Goal: Information Seeking & Learning: Learn about a topic

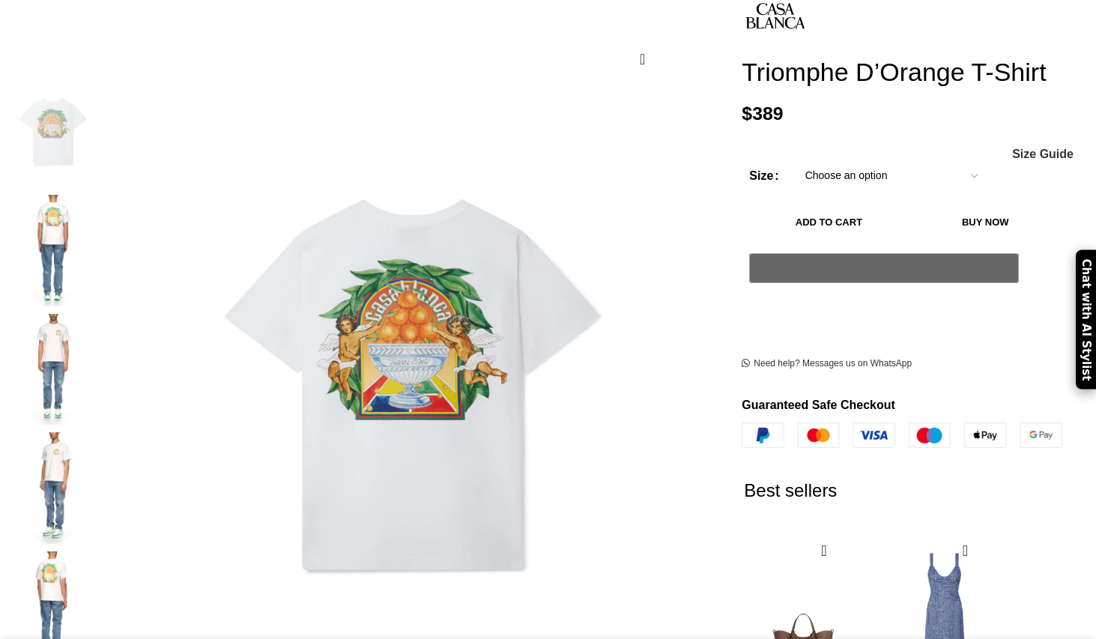
scroll to position [0, 315]
click at [99, 209] on img at bounding box center [52, 251] width 91 height 112
click at [99, 195] on img at bounding box center [52, 251] width 91 height 112
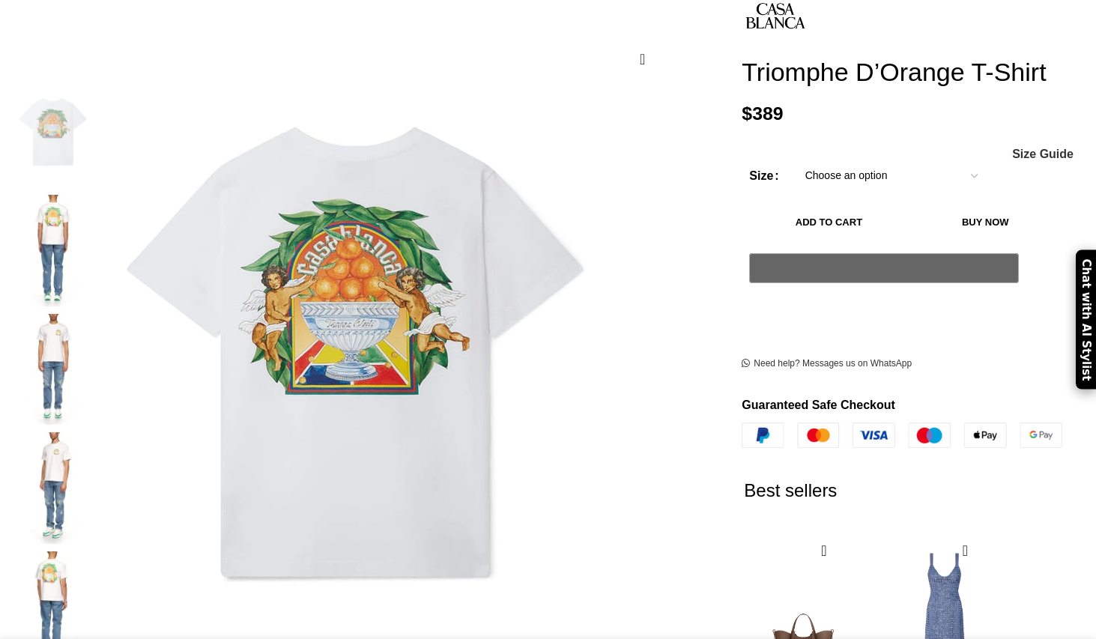
click at [433, 266] on img at bounding box center [357, 351] width 599 height 749
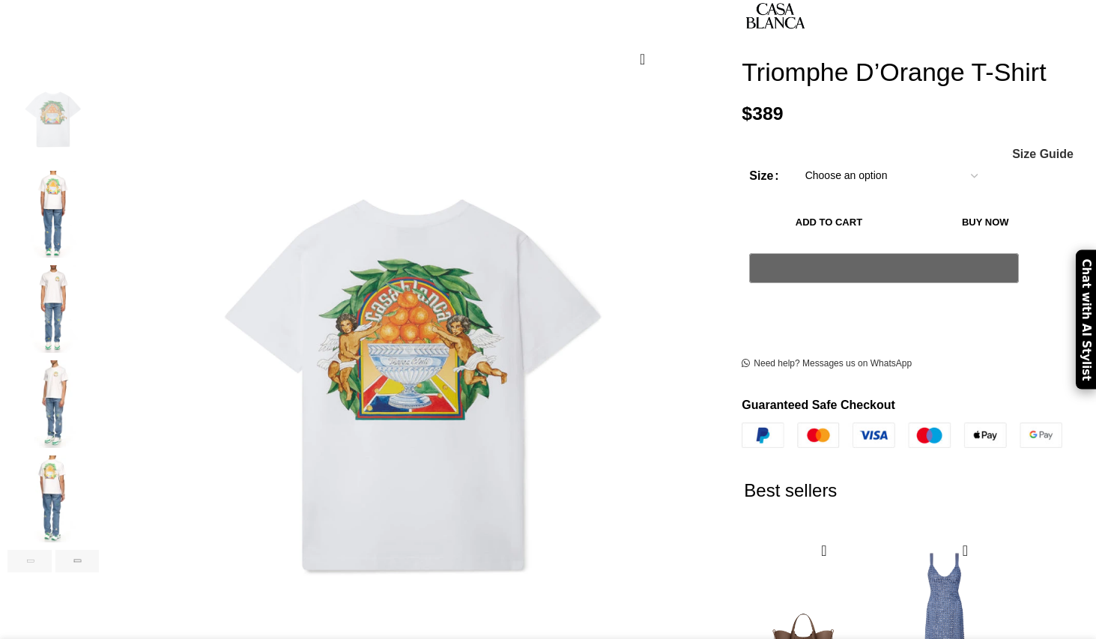
click at [99, 196] on img "2 / 6" at bounding box center [52, 215] width 91 height 88
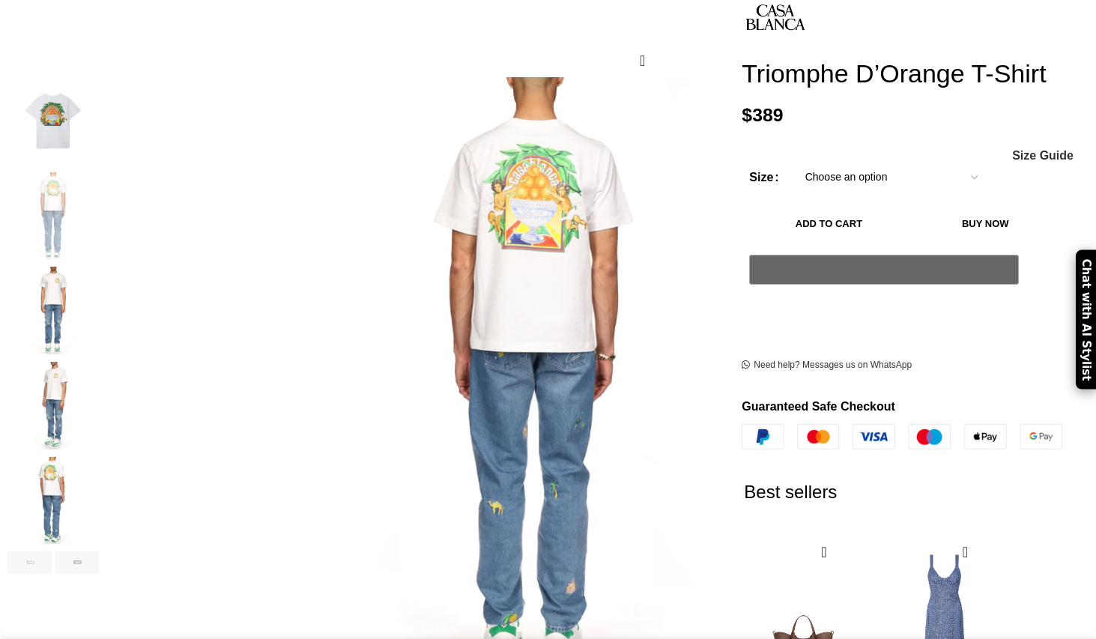
scroll to position [0, 631]
click at [99, 110] on img "1 / 6" at bounding box center [52, 121] width 91 height 88
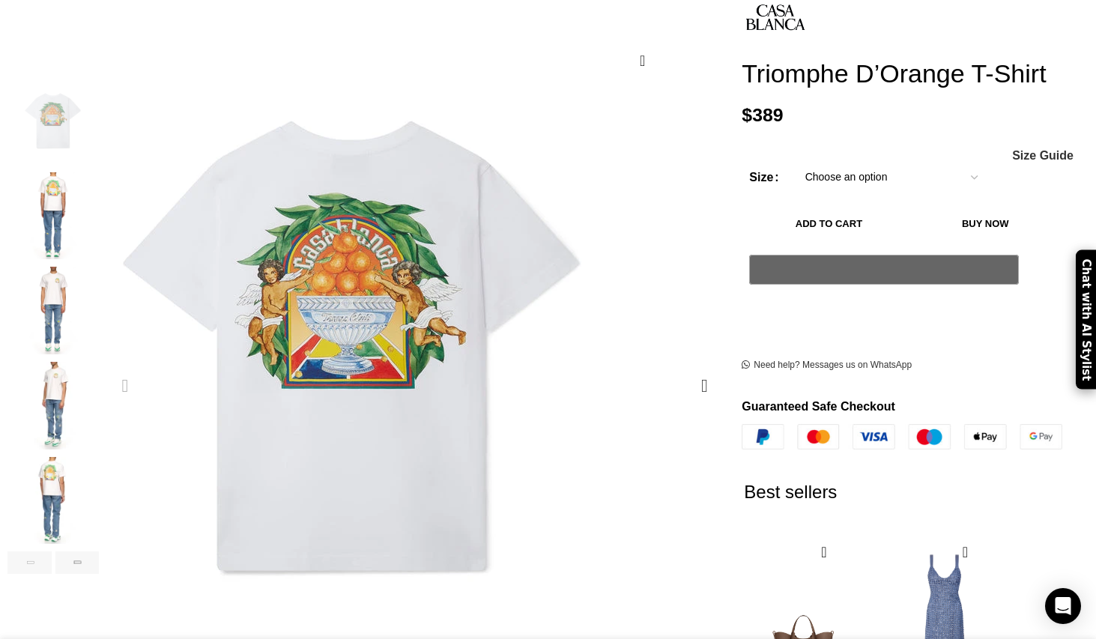
click at [450, 282] on img "1 / 6" at bounding box center [353, 345] width 599 height 749
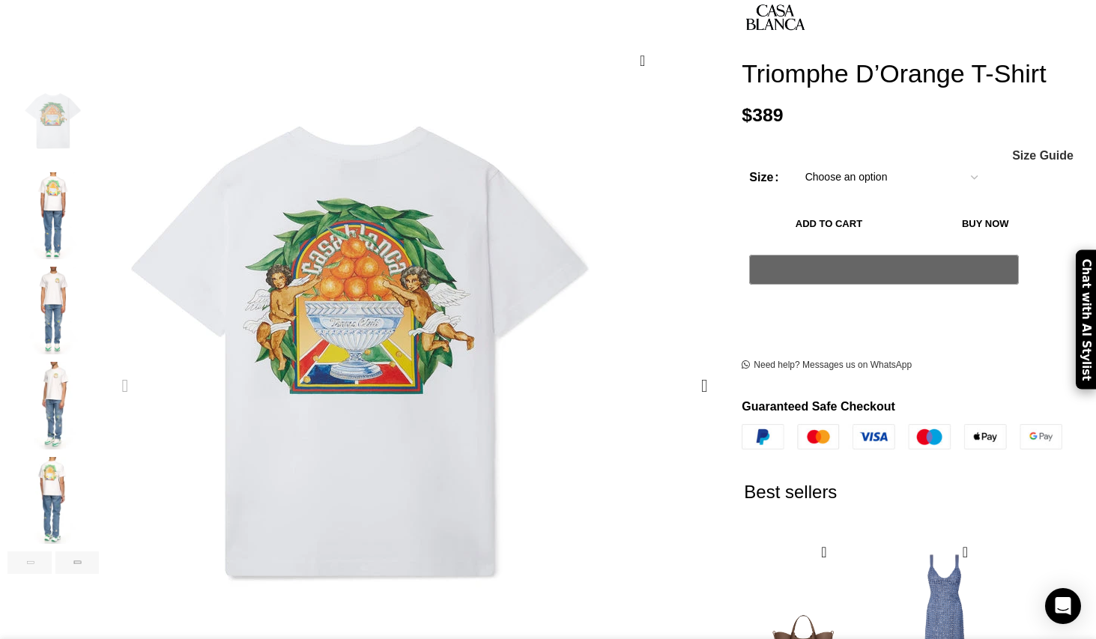
click at [409, 272] on img "1 / 6" at bounding box center [361, 350] width 599 height 749
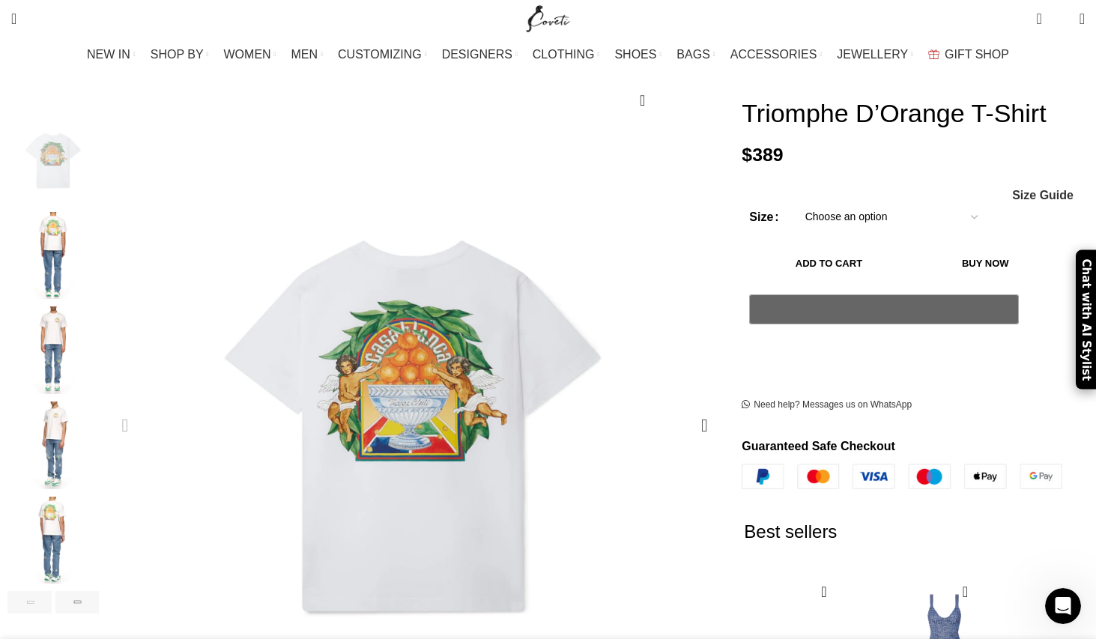
scroll to position [0, 1734]
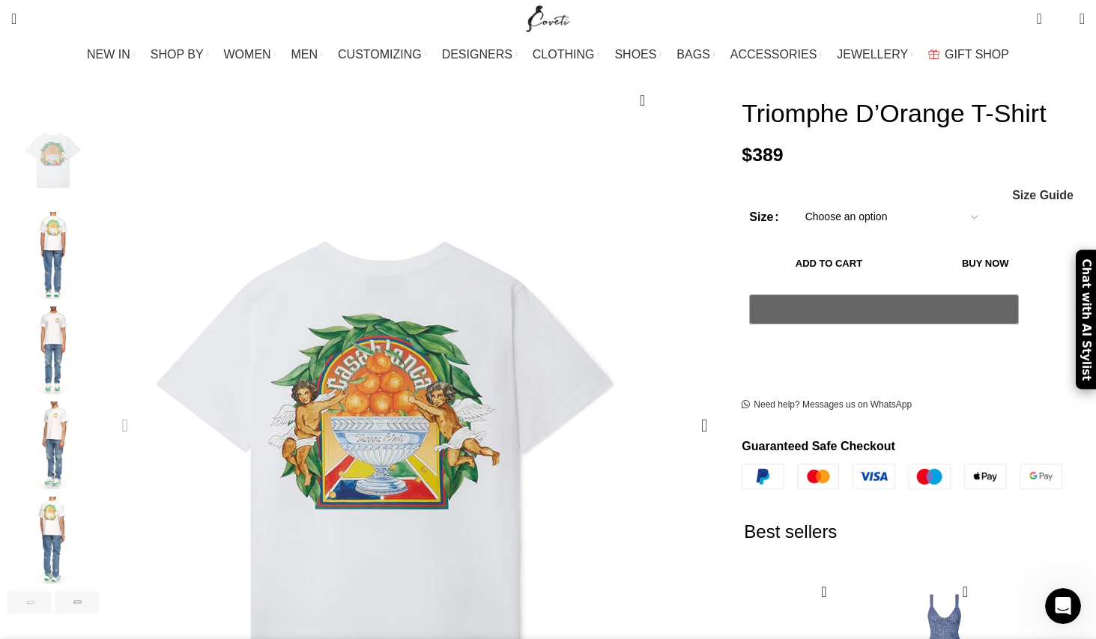
click at [288, 163] on img "1 / 6" at bounding box center [387, 465] width 599 height 749
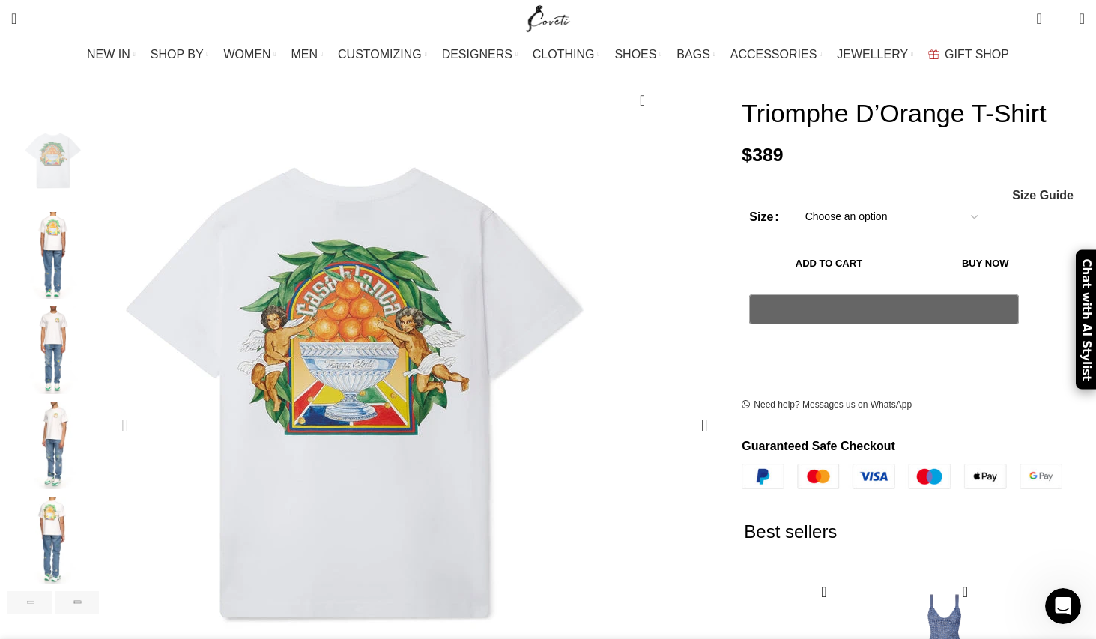
click at [437, 309] on img "1 / 6" at bounding box center [356, 391] width 599 height 749
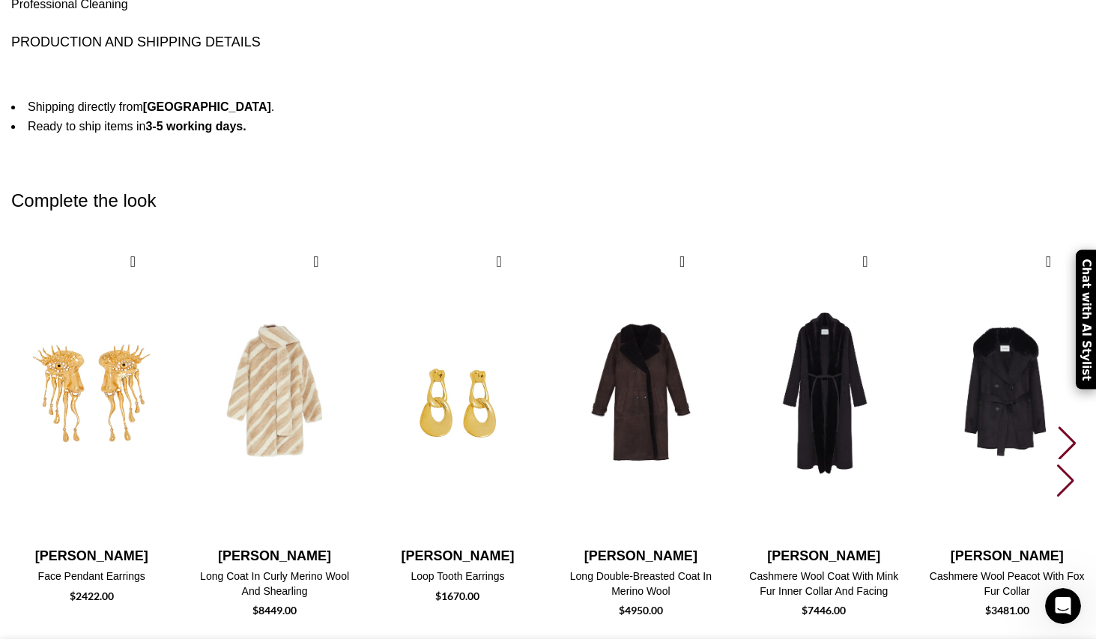
scroll to position [0, 0]
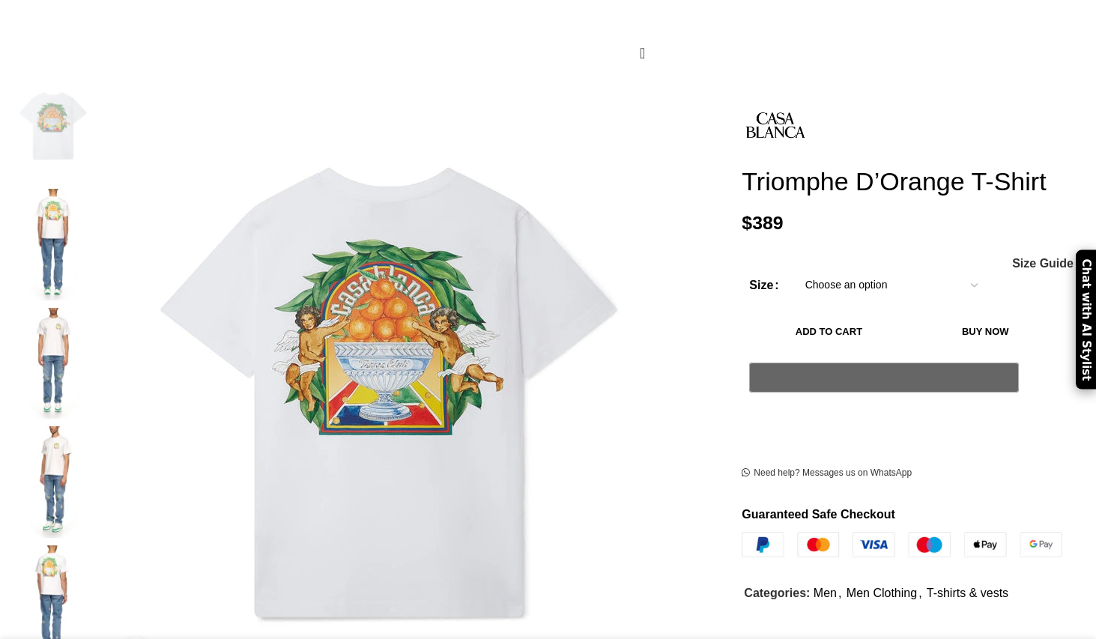
scroll to position [235, 0]
click at [454, 333] on img at bounding box center [390, 391] width 599 height 749
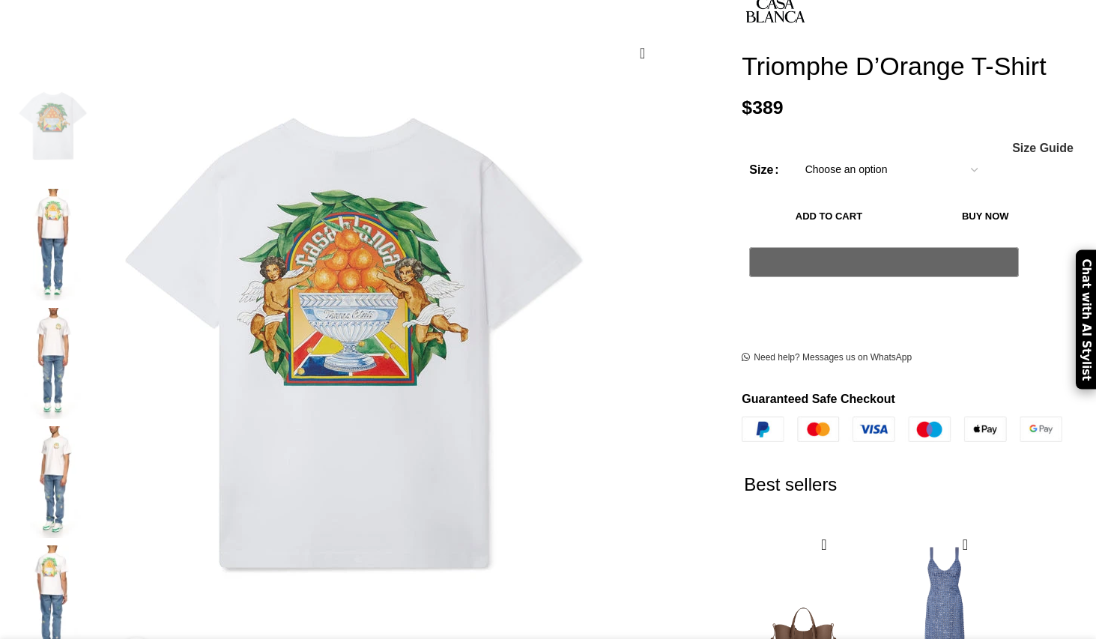
click at [438, 265] on img at bounding box center [355, 342] width 599 height 749
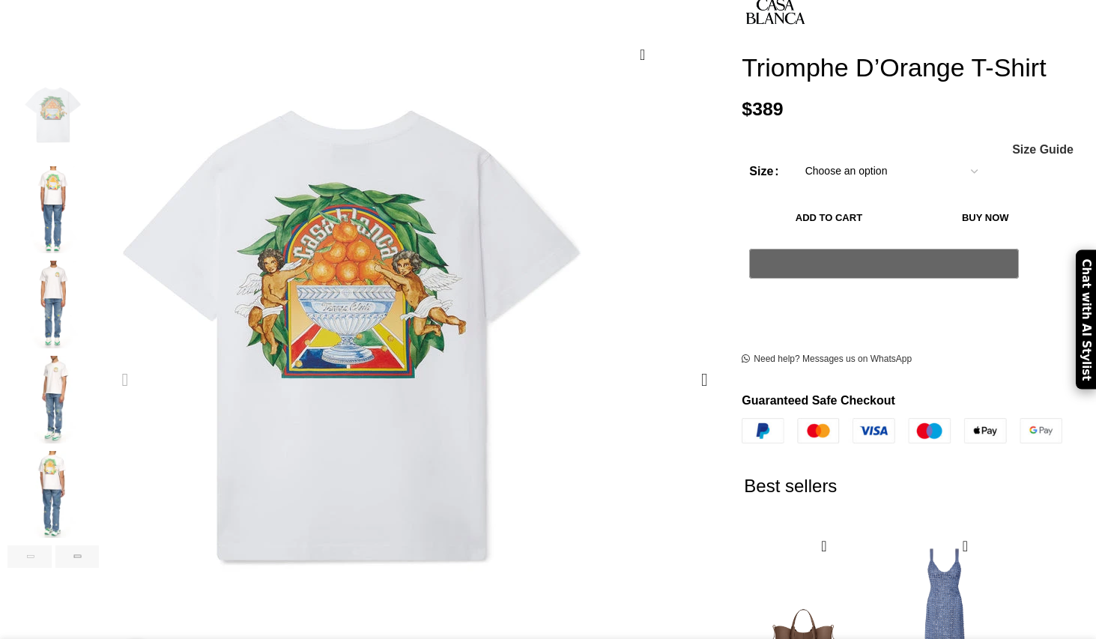
click at [451, 284] on img "1 / 6" at bounding box center [353, 334] width 599 height 749
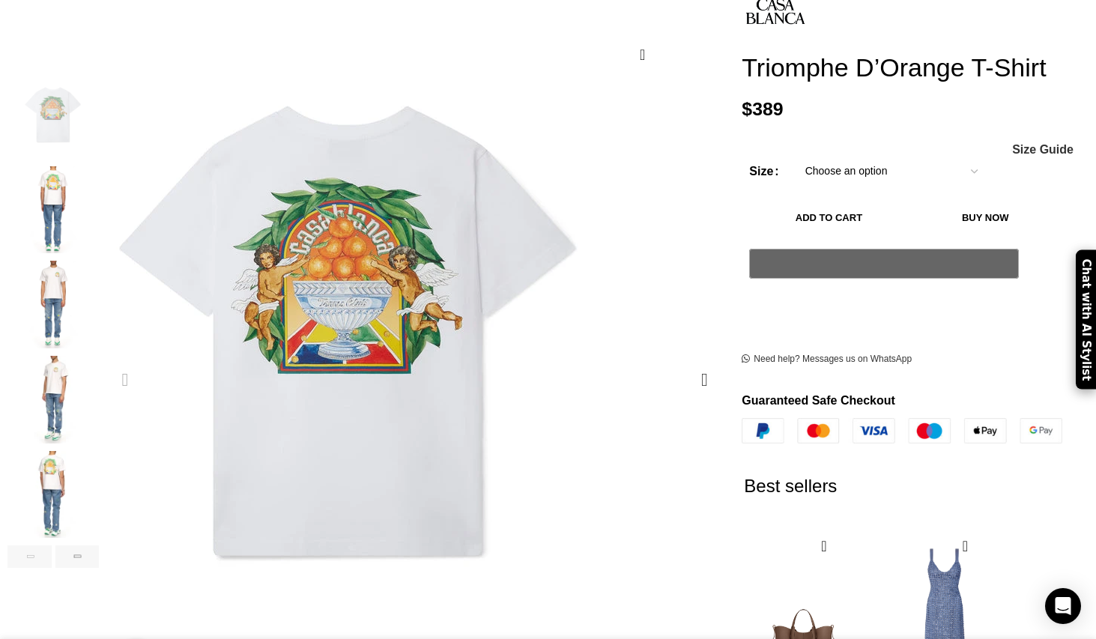
click at [468, 292] on img "1 / 6" at bounding box center [349, 330] width 599 height 749
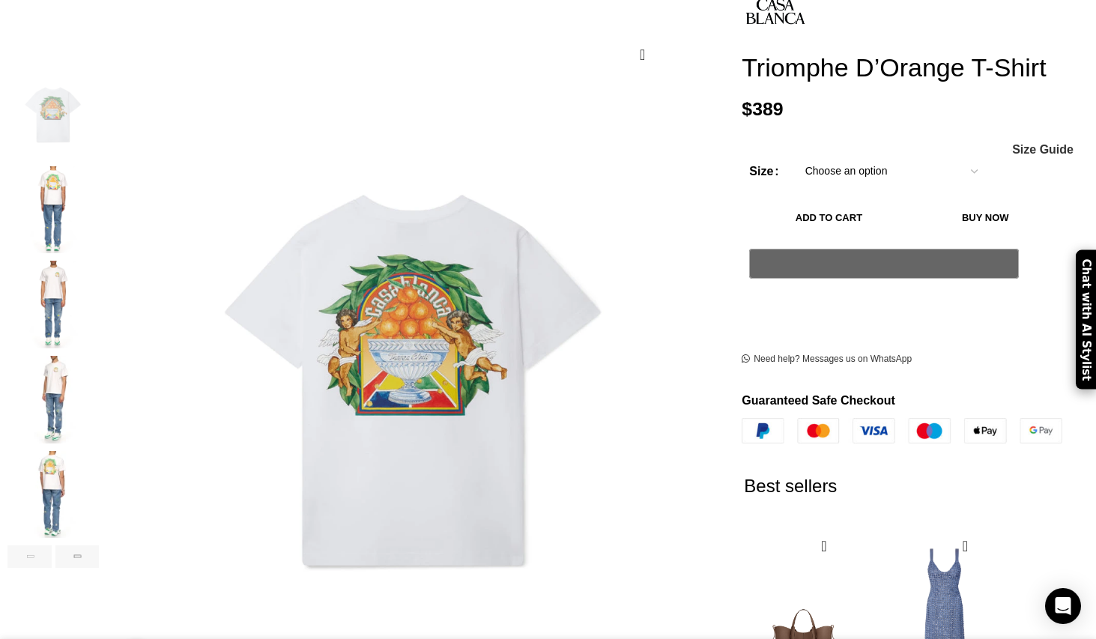
click at [99, 192] on img "2 / 6" at bounding box center [52, 210] width 91 height 88
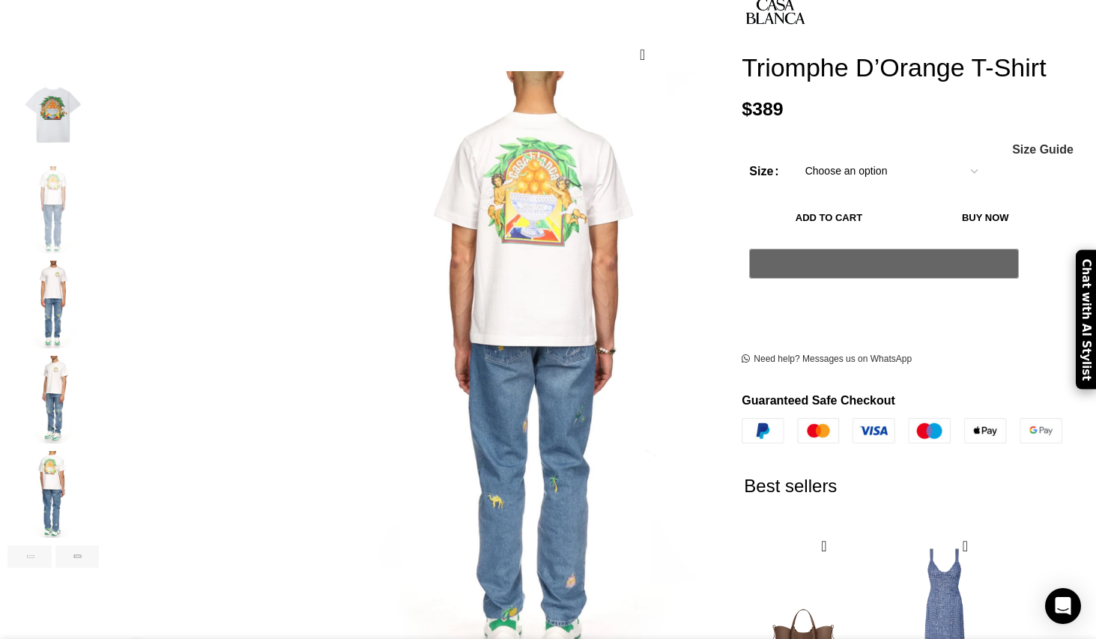
click at [99, 118] on img "1 / 6" at bounding box center [52, 115] width 91 height 88
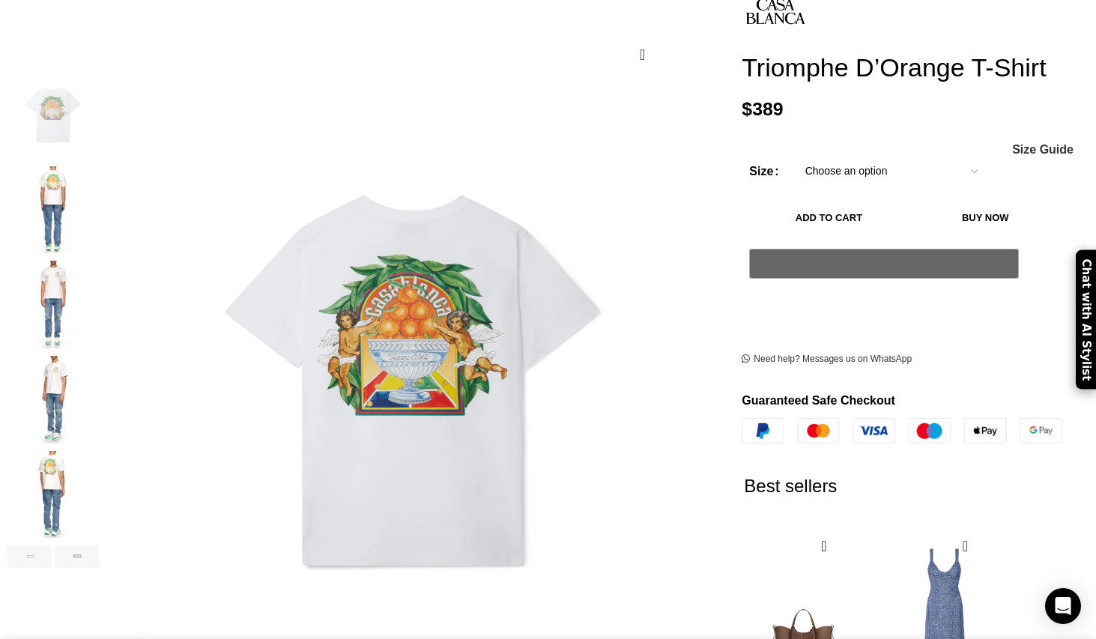
scroll to position [0, 315]
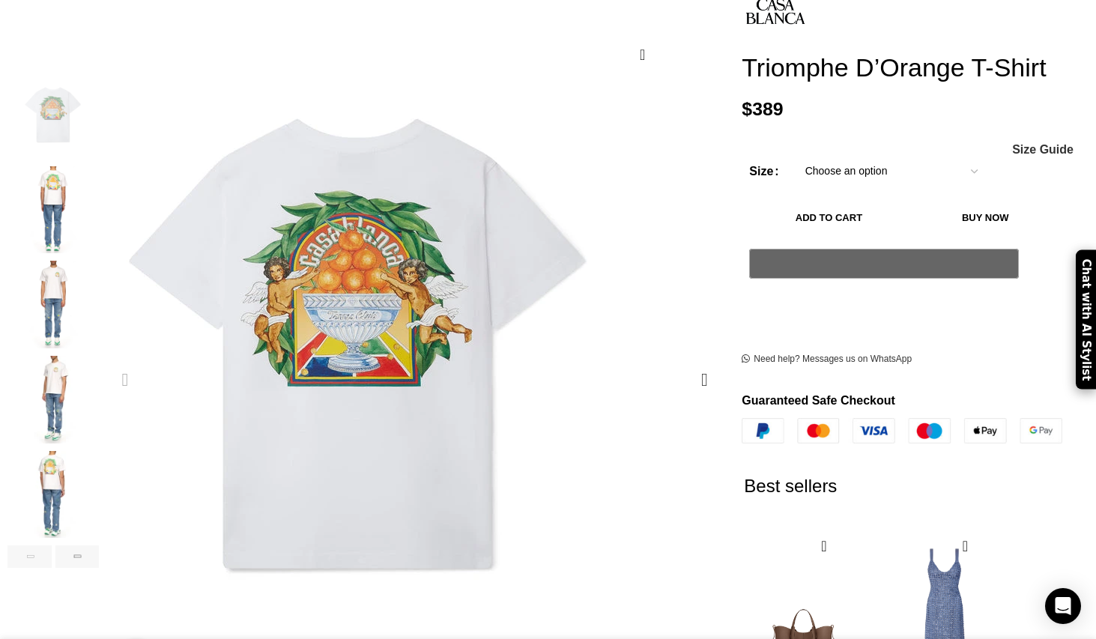
click at [423, 269] on img "1 / 6" at bounding box center [359, 343] width 599 height 749
click at [423, 269] on img "1 / 6" at bounding box center [358, 343] width 599 height 749
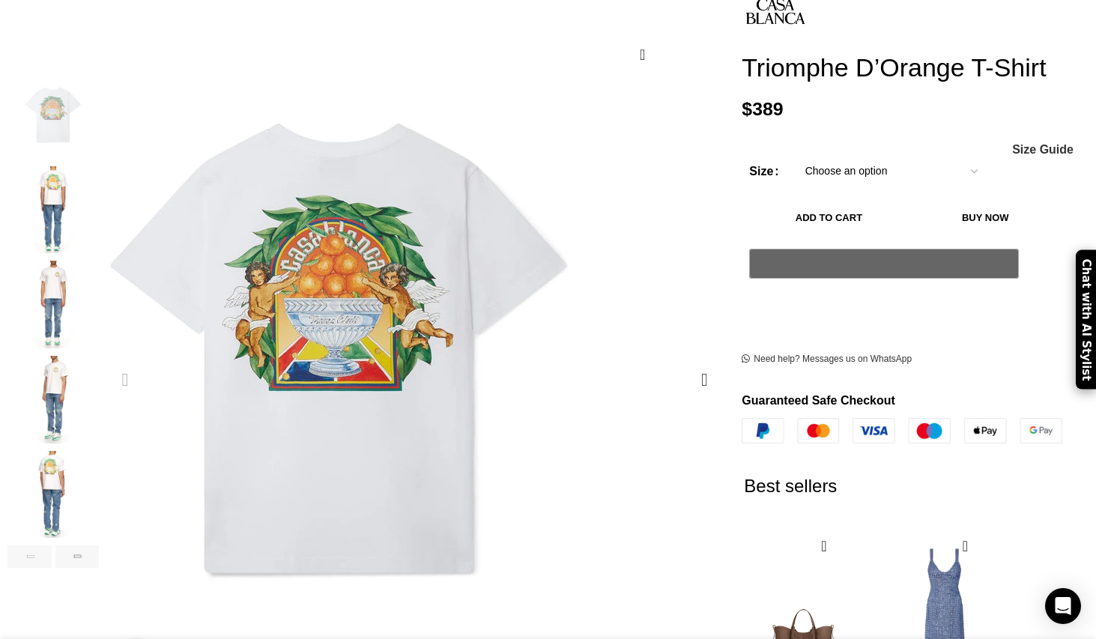
click at [509, 261] on img "1 / 6" at bounding box center [340, 347] width 599 height 749
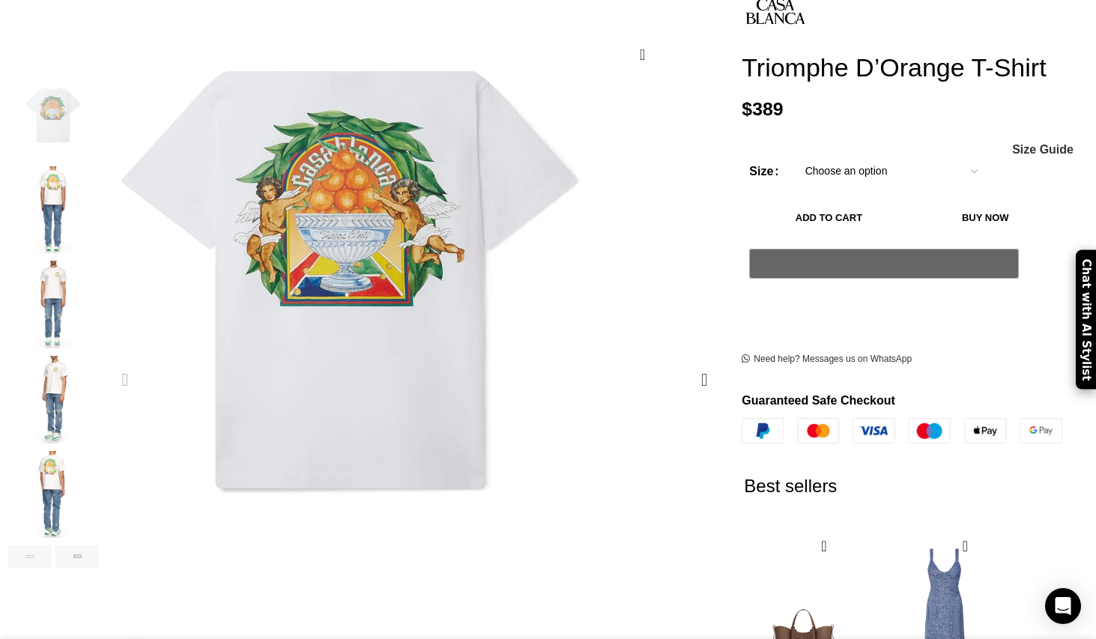
click at [458, 427] on img "1 / 6" at bounding box center [351, 262] width 599 height 749
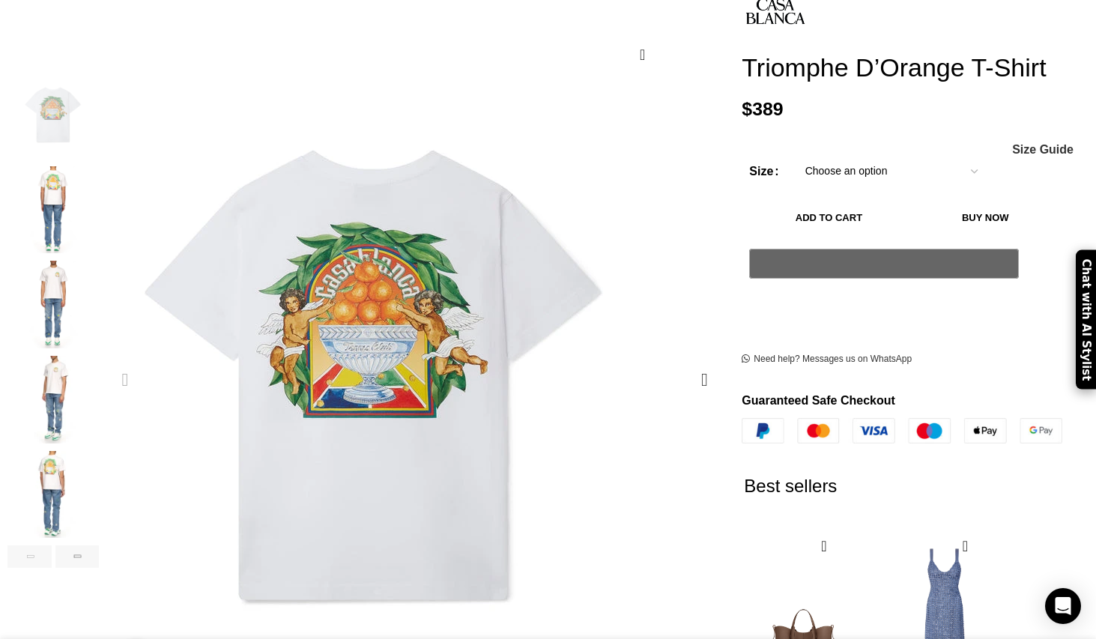
click at [344, 207] on img "1 / 6" at bounding box center [375, 374] width 599 height 749
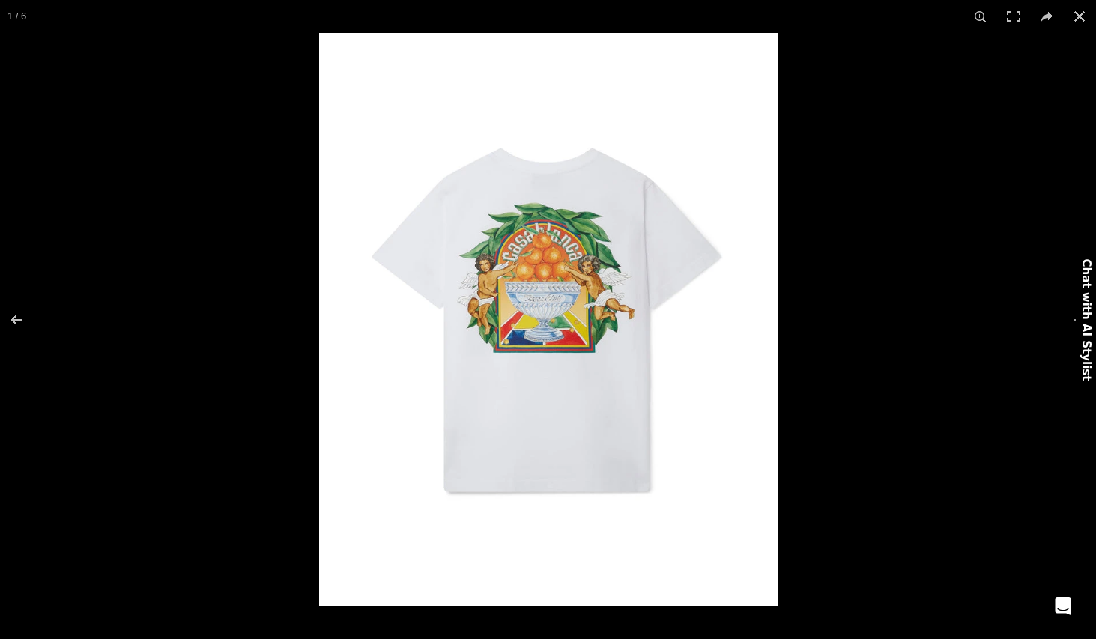
click at [537, 269] on img at bounding box center [548, 319] width 458 height 573
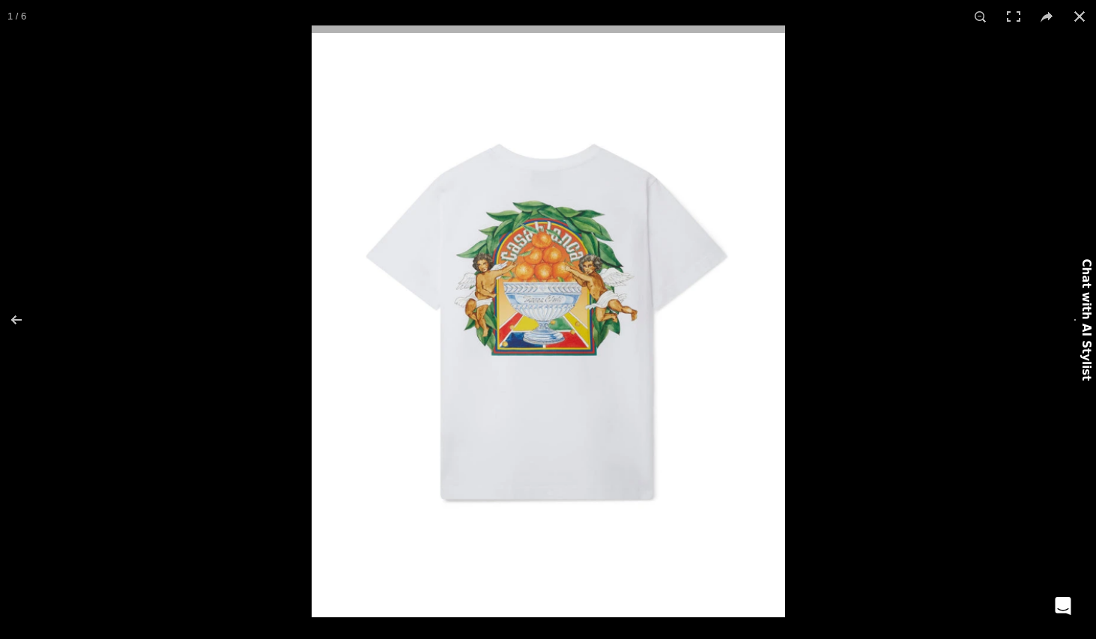
click at [537, 269] on img at bounding box center [548, 321] width 473 height 592
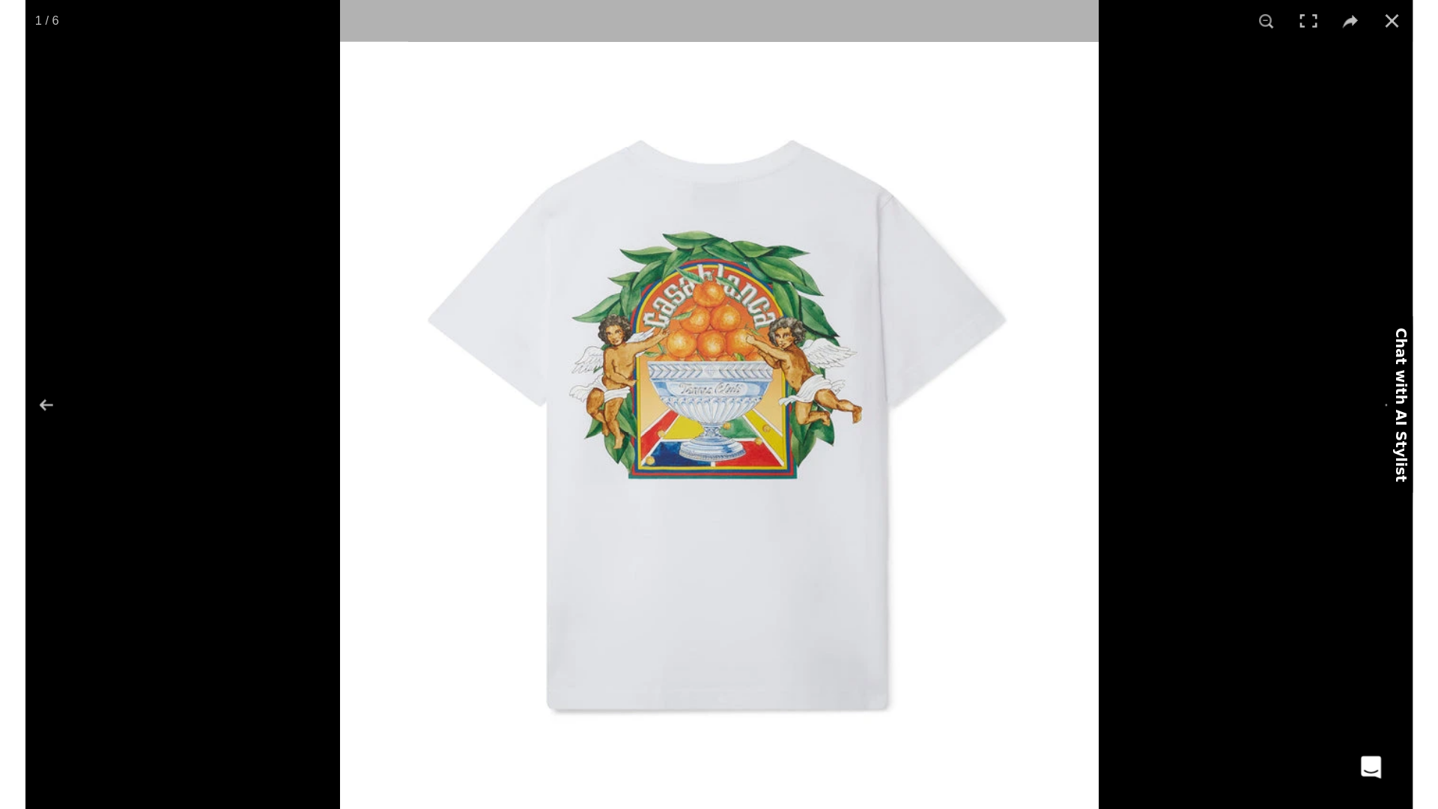
scroll to position [0, 473]
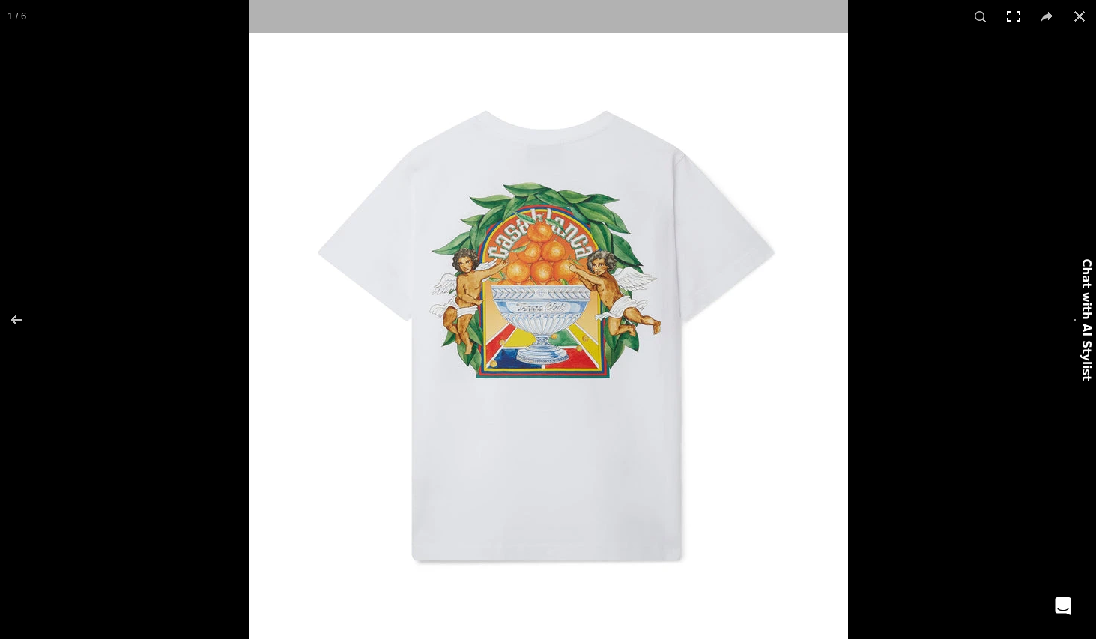
click at [1007, 19] on button at bounding box center [1013, 16] width 33 height 33
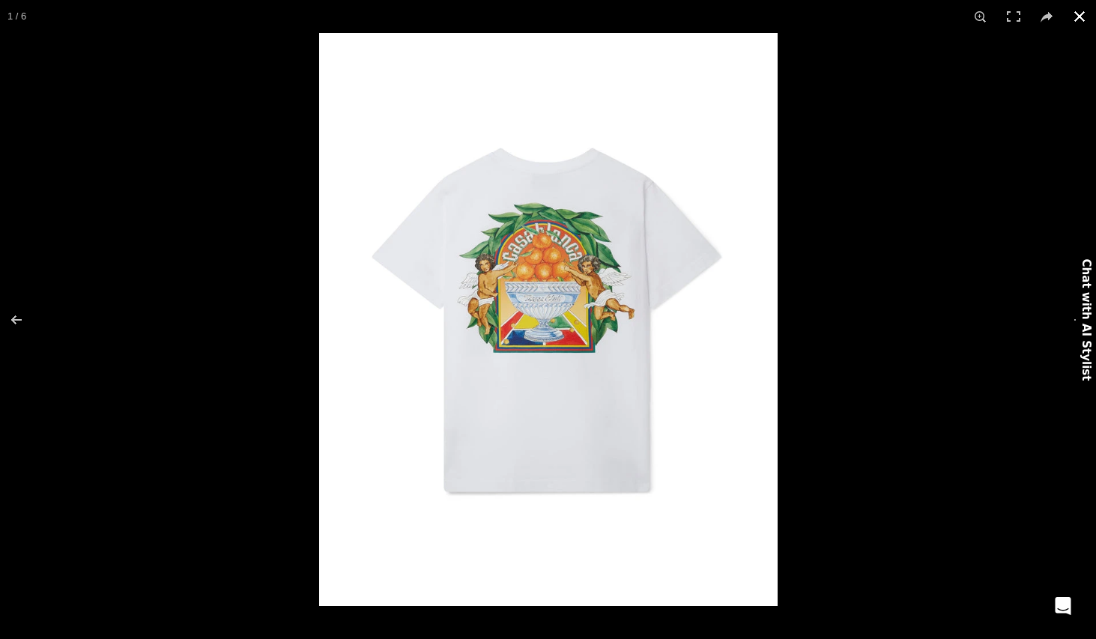
scroll to position [965, 0]
click at [1082, 22] on button at bounding box center [1079, 16] width 33 height 33
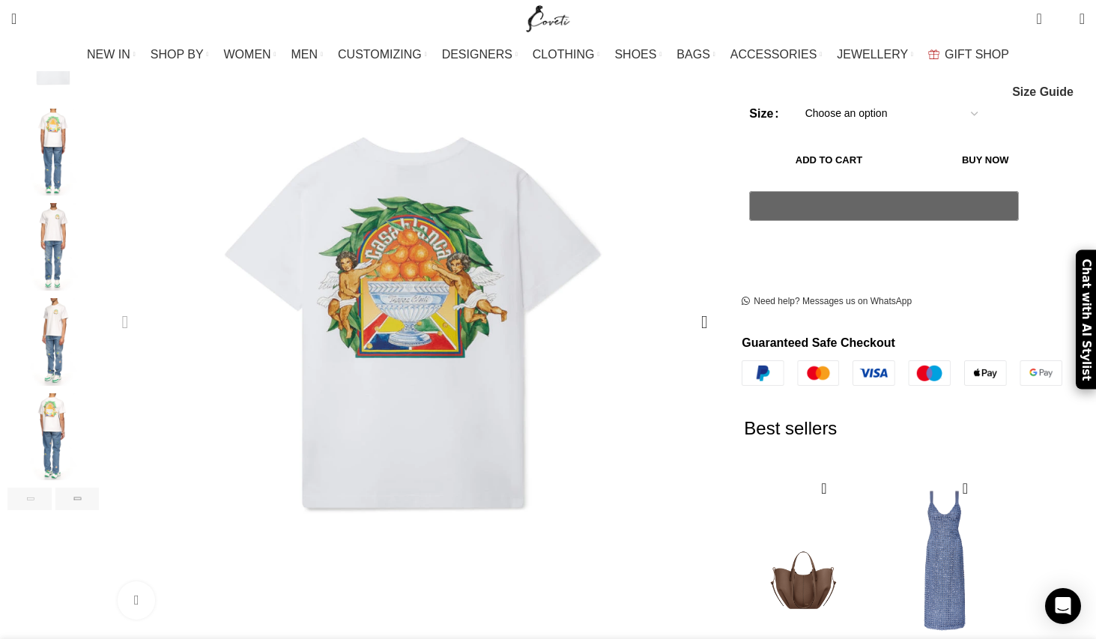
scroll to position [0, 315]
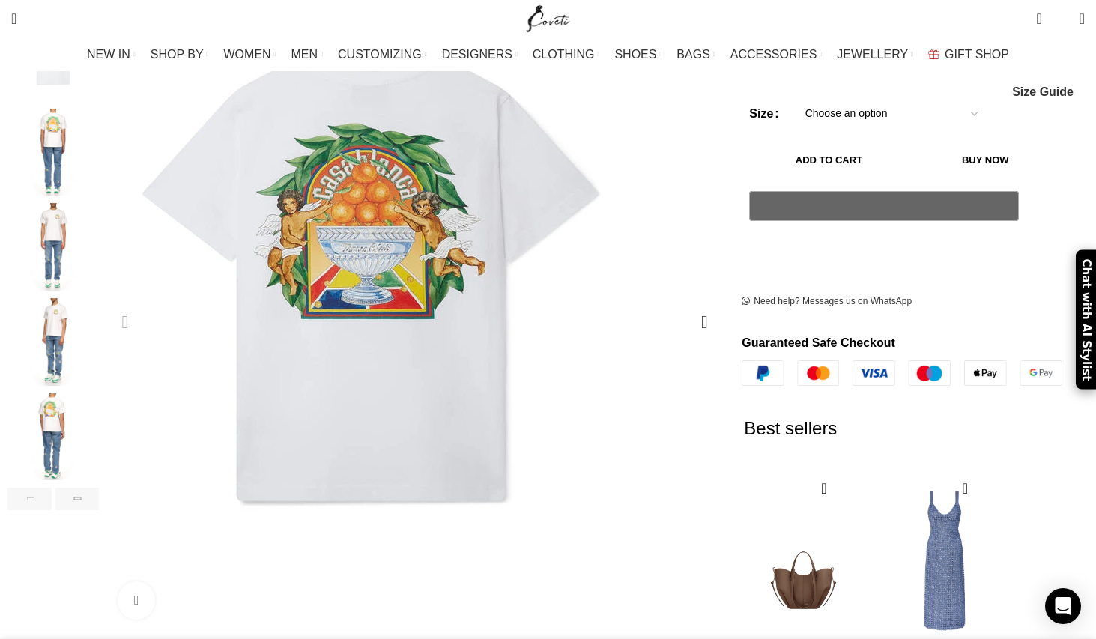
click at [354, 230] on img "1 / 6" at bounding box center [372, 275] width 599 height 749
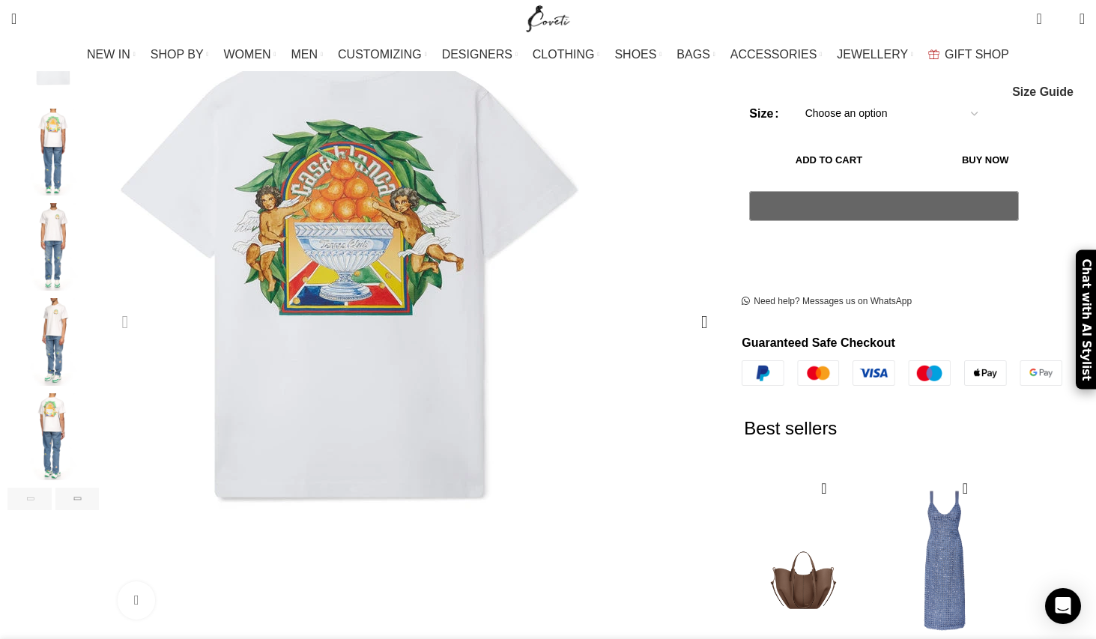
click at [462, 237] on img "1 / 6" at bounding box center [351, 271] width 599 height 749
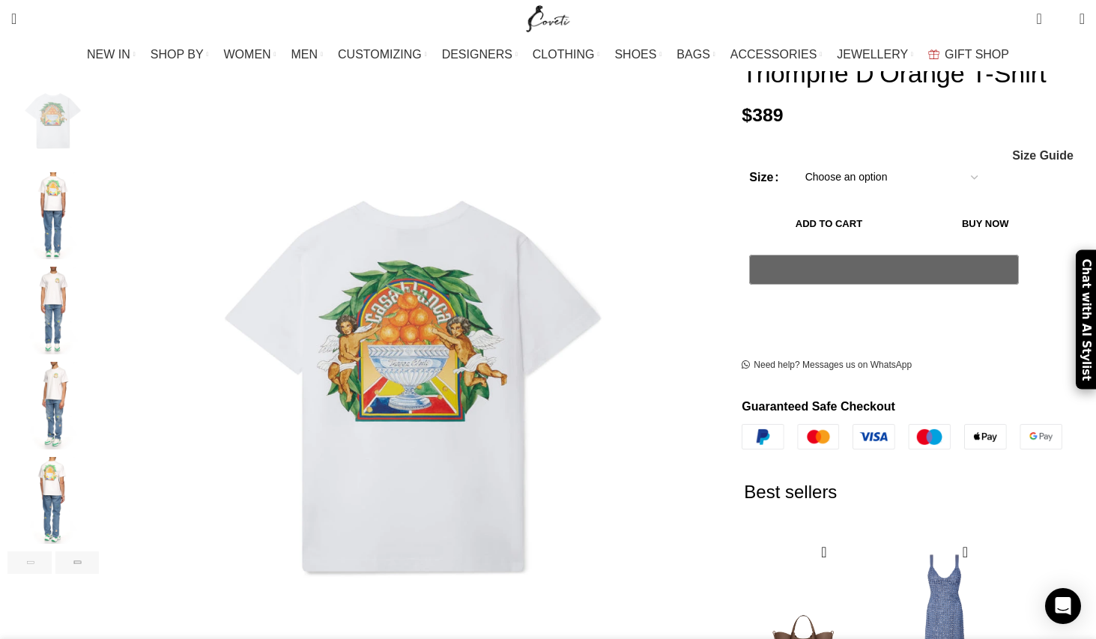
scroll to position [0, 1418]
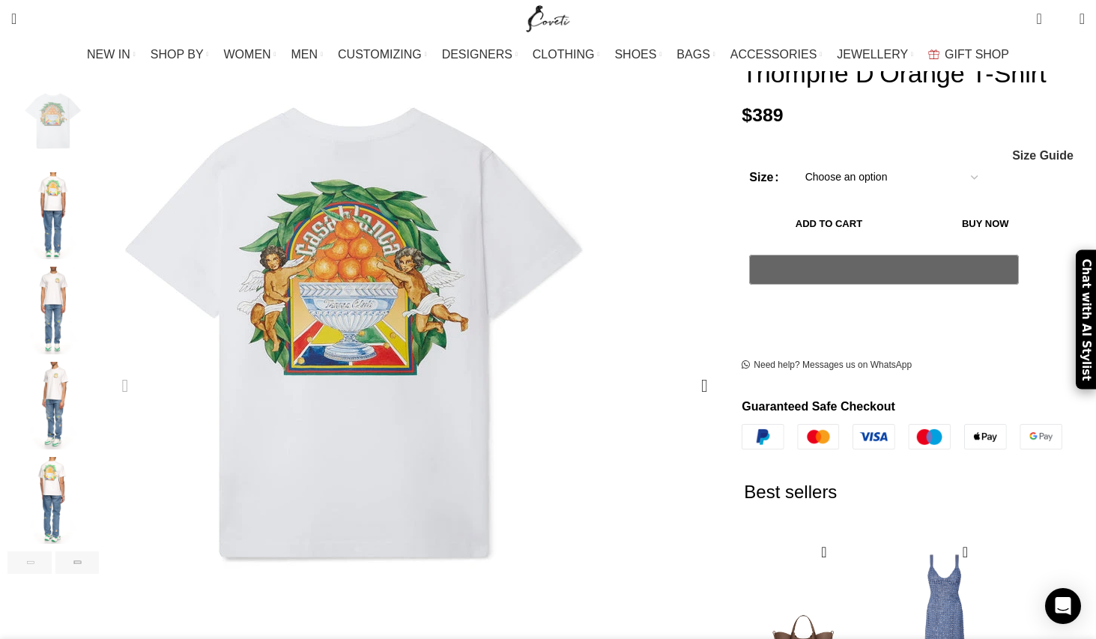
click at [440, 309] on img "1 / 6" at bounding box center [355, 331] width 599 height 749
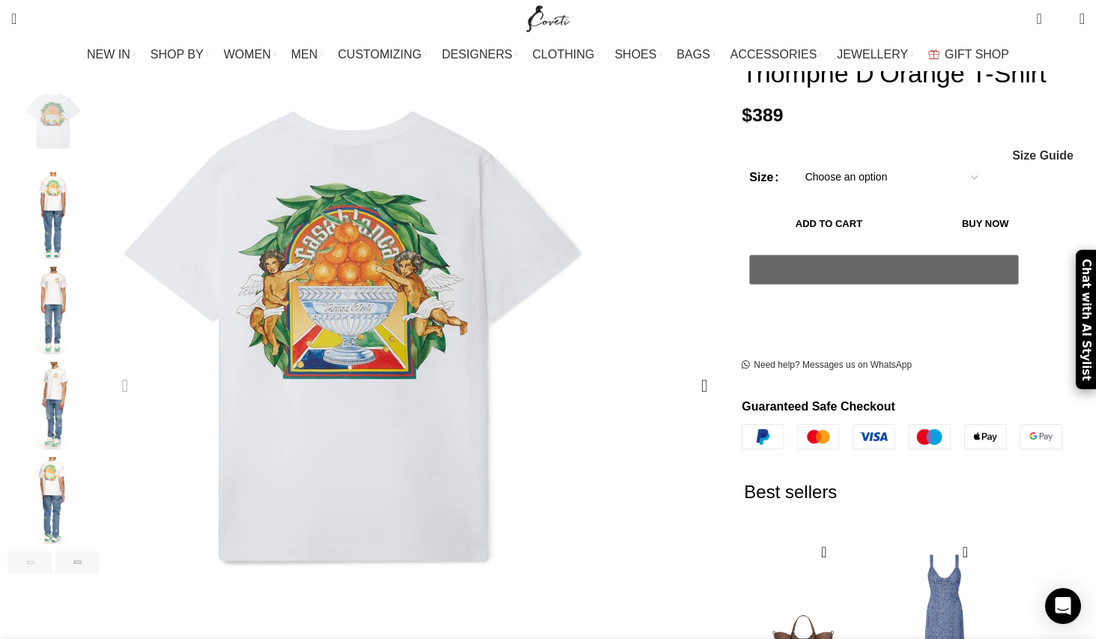
click at [450, 296] on img "1 / 6" at bounding box center [354, 335] width 599 height 749
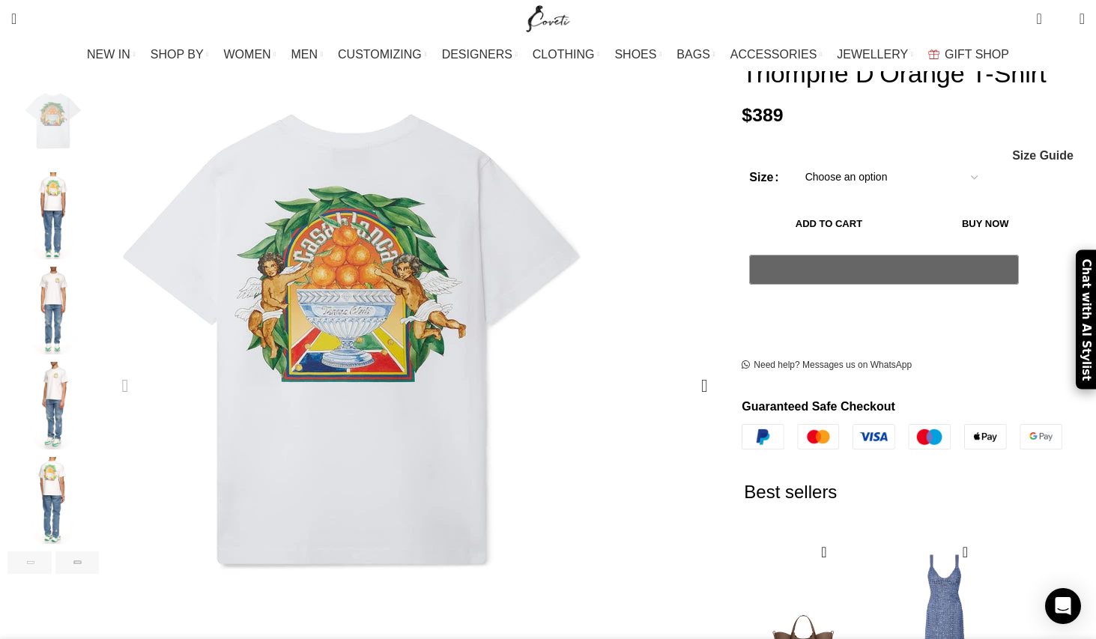
click at [450, 296] on img "1 / 6" at bounding box center [353, 338] width 599 height 749
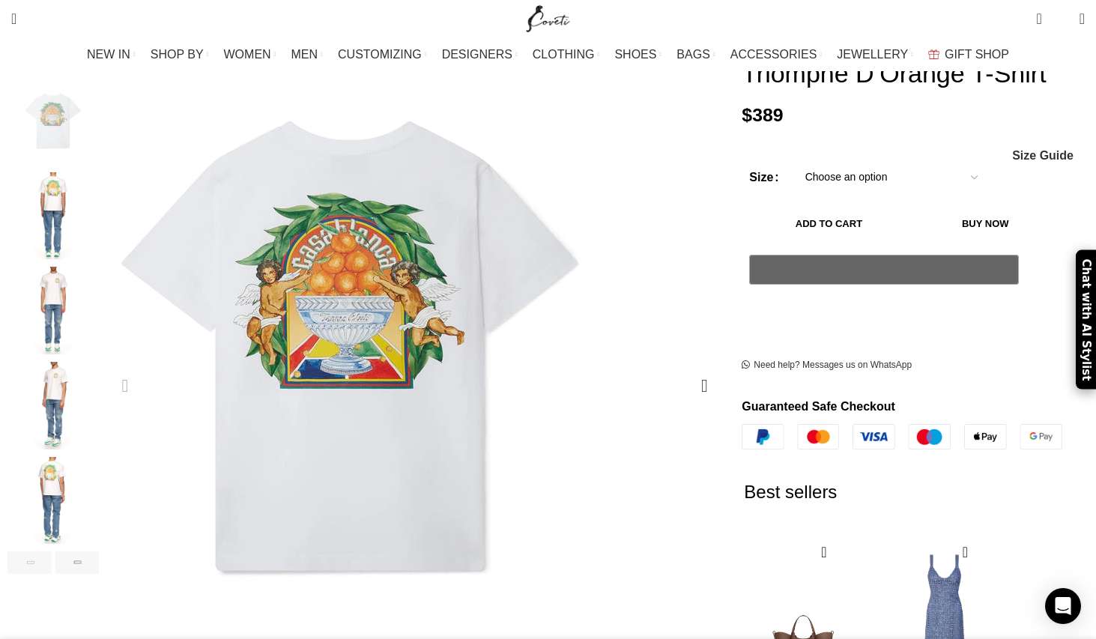
click at [455, 282] on img "1 / 6" at bounding box center [351, 345] width 599 height 749
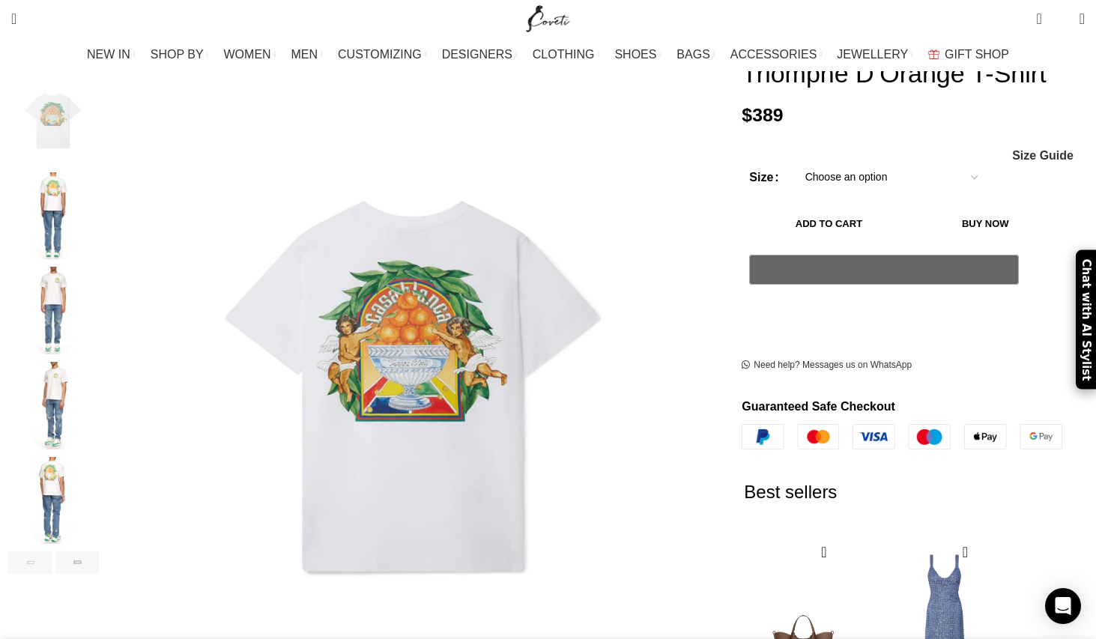
scroll to position [0, 1734]
